Goal: Transaction & Acquisition: Purchase product/service

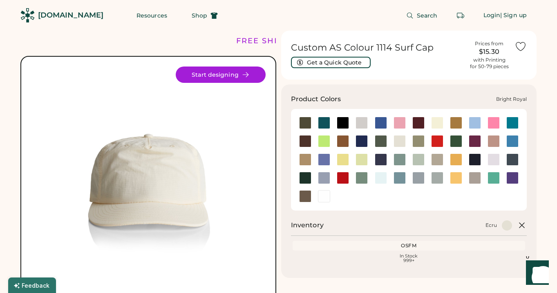
click at [383, 123] on div at bounding box center [381, 123] width 12 height 12
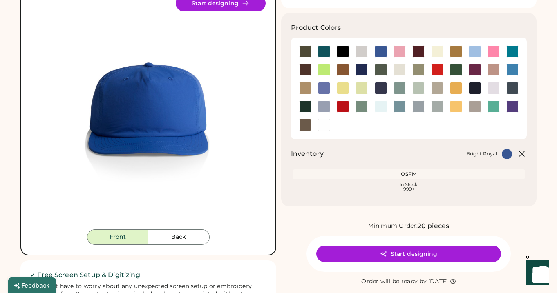
scroll to position [72, 0]
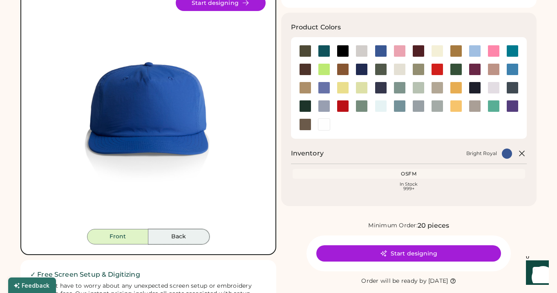
click at [190, 239] on button "Back" at bounding box center [178, 237] width 61 height 16
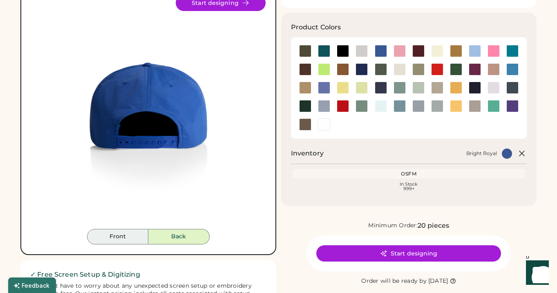
click at [115, 239] on button "Front" at bounding box center [117, 237] width 61 height 16
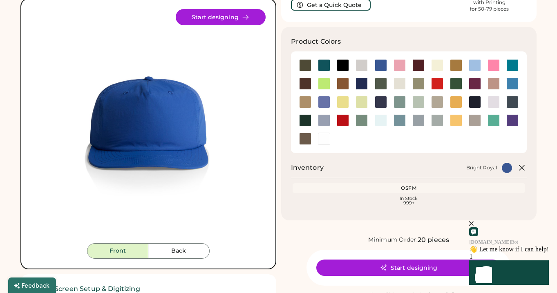
scroll to position [0, 0]
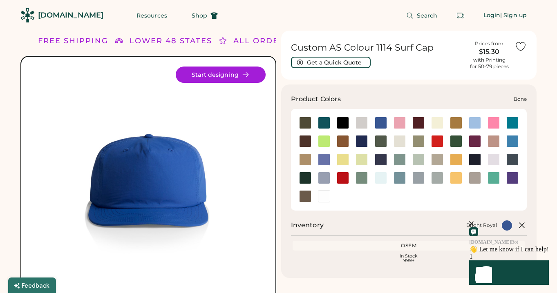
click at [367, 123] on div at bounding box center [362, 123] width 12 height 12
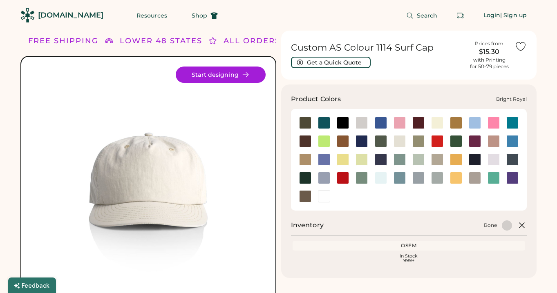
click at [380, 123] on div at bounding box center [381, 123] width 12 height 12
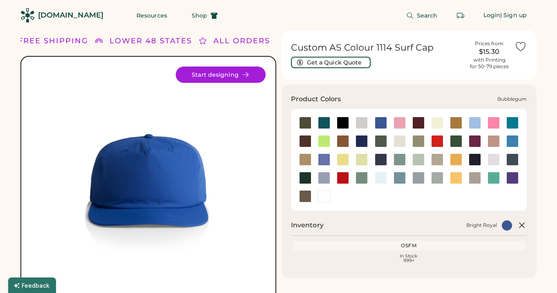
click at [400, 123] on div at bounding box center [400, 123] width 12 height 12
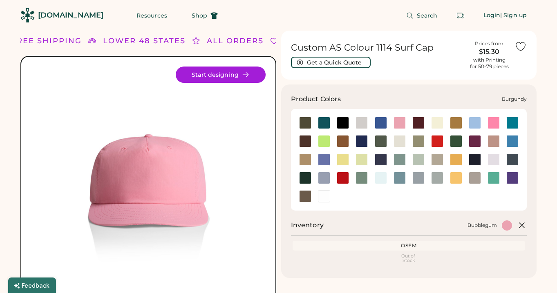
click at [414, 123] on div at bounding box center [418, 123] width 12 height 12
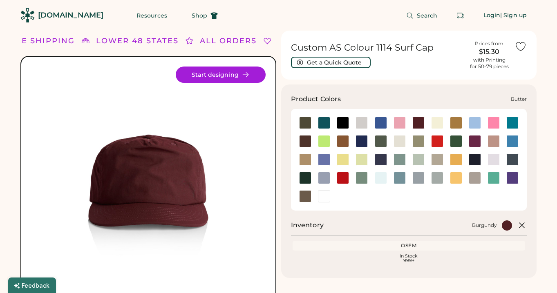
click at [435, 127] on div at bounding box center [437, 123] width 12 height 12
click at [323, 122] on div at bounding box center [324, 123] width 12 height 12
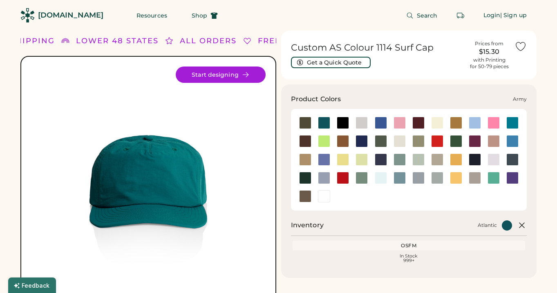
click at [302, 122] on div at bounding box center [305, 123] width 12 height 12
